Goal: Task Accomplishment & Management: Manage account settings

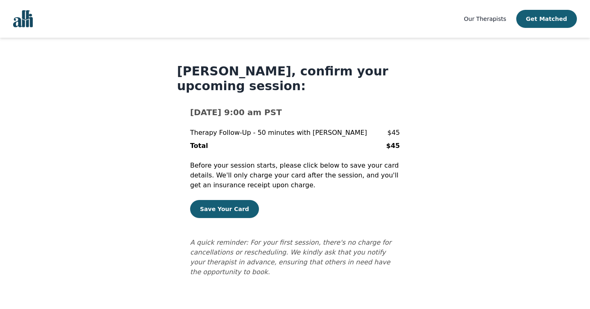
click at [367, 226] on form "[DATE] 9:00 am PST Therapy Follow-Up - 50 minutes with [PERSON_NAME] $45 Total …" at bounding box center [295, 192] width 210 height 171
click at [241, 208] on button "Save Your Card" at bounding box center [224, 209] width 69 height 18
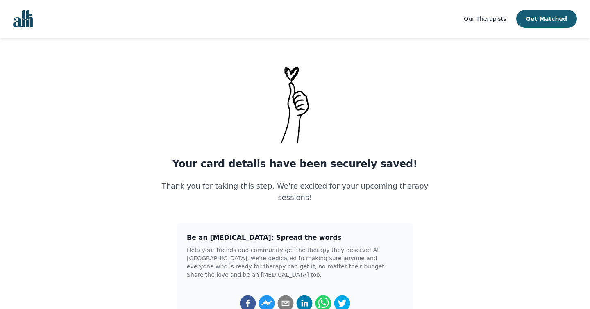
click at [394, 84] on div "Your card details have been securely saved! Thank you for taking this step. We'…" at bounding box center [295, 216] width 276 height 304
click at [137, 84] on main "Your card details have been securely saved! Thank you for taking this step. We'…" at bounding box center [295, 216] width 590 height 304
